Goal: Information Seeking & Learning: Learn about a topic

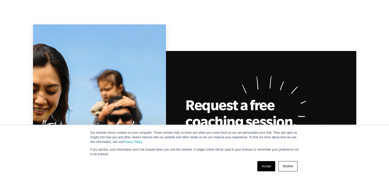
scroll to position [1400, 0]
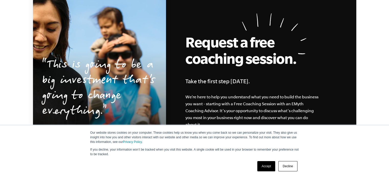
click at [265, 167] on link "Accept" at bounding box center [267, 166] width 18 height 10
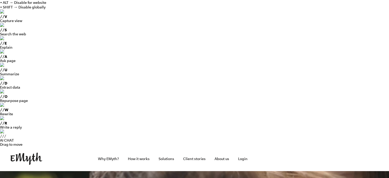
scroll to position [0, 0]
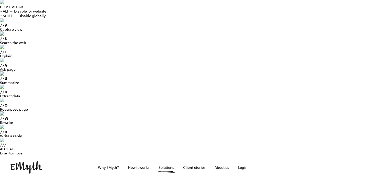
click at [166, 155] on link "Solutions" at bounding box center [167, 167] width 24 height 25
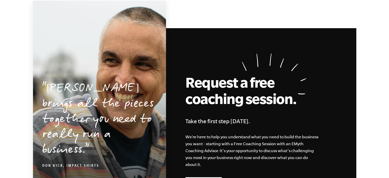
scroll to position [975, 0]
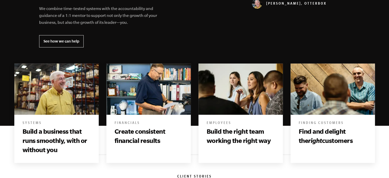
scroll to position [307, 0]
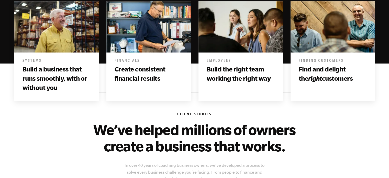
scroll to position [461, 0]
